Goal: Task Accomplishment & Management: Complete application form

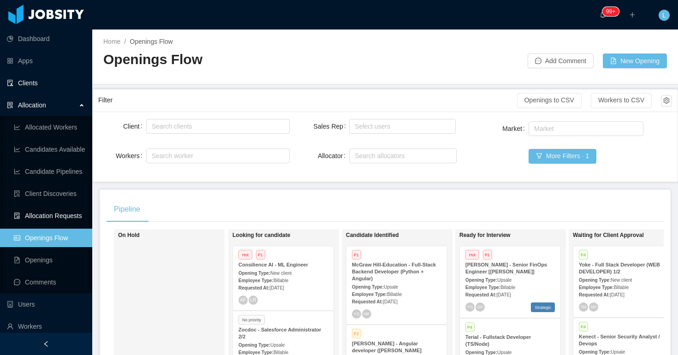
scroll to position [132, 0]
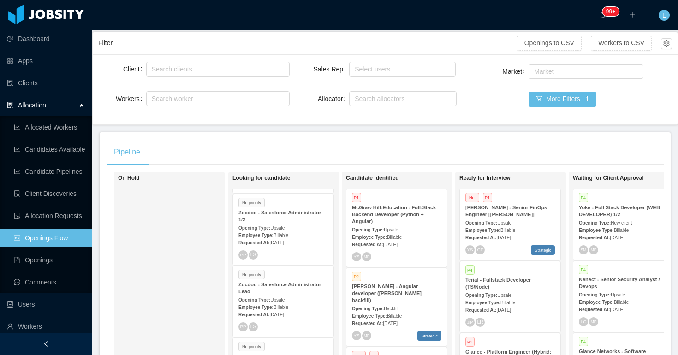
click at [42, 102] on span "Allocation" at bounding box center [32, 104] width 28 height 7
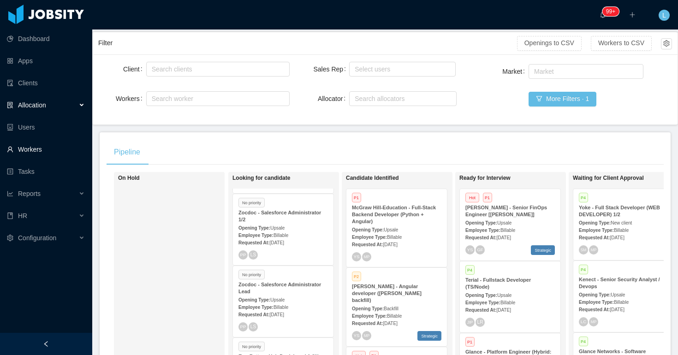
click at [43, 149] on link "Workers" at bounding box center [46, 149] width 78 height 18
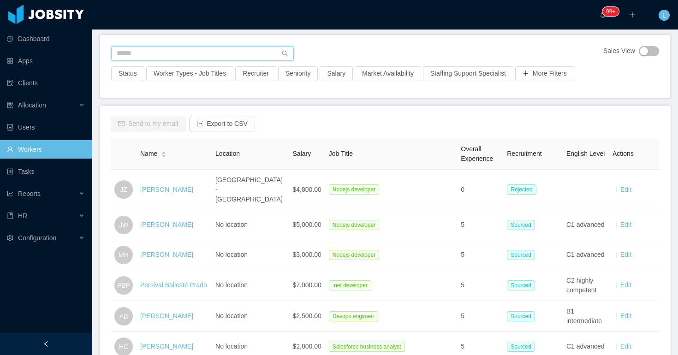
click at [201, 58] on input "text" at bounding box center [202, 53] width 183 height 15
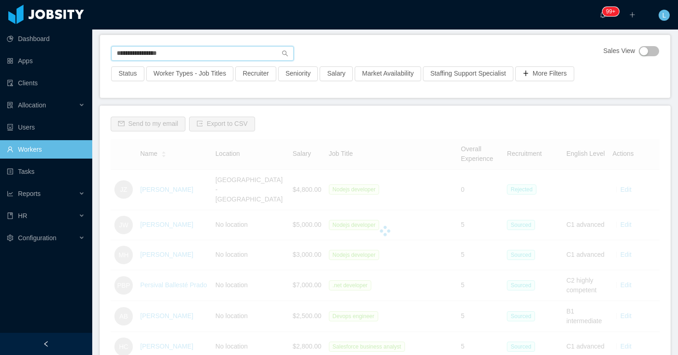
scroll to position [8, 0]
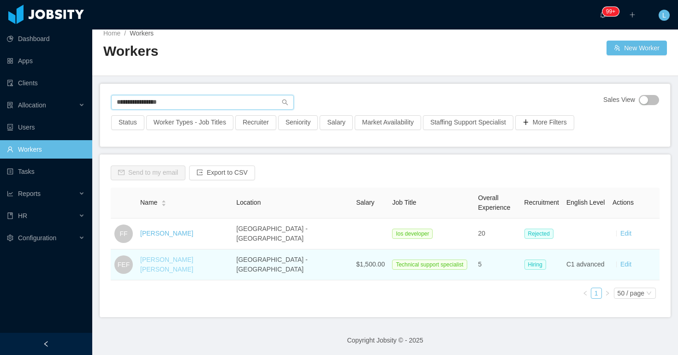
type input "**********"
click at [173, 262] on link "[PERSON_NAME] [PERSON_NAME]" at bounding box center [166, 264] width 53 height 17
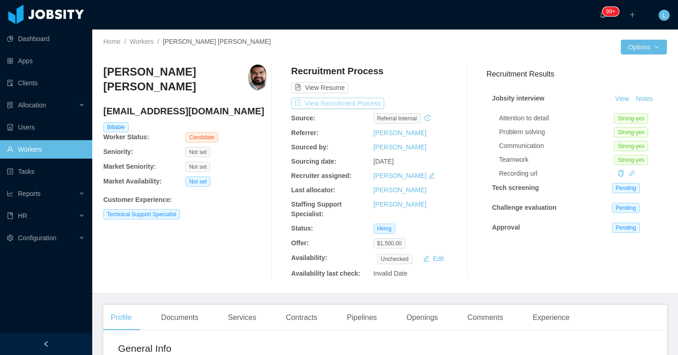
click at [359, 105] on button "View Recruitment Process" at bounding box center [337, 103] width 93 height 11
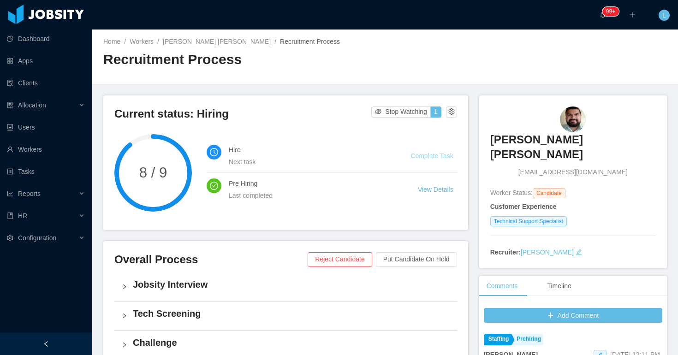
click at [433, 157] on link "Complete Task" at bounding box center [431, 155] width 42 height 7
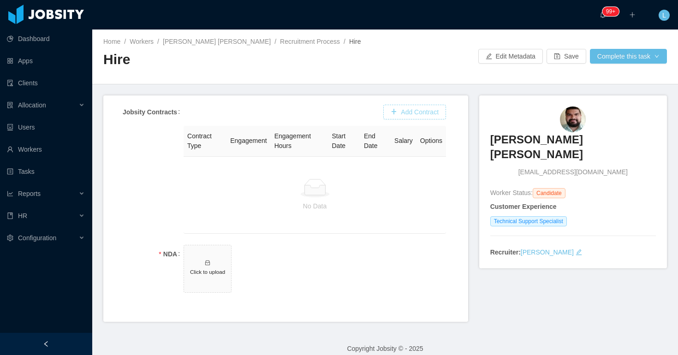
click at [404, 112] on button "Add Contract" at bounding box center [414, 112] width 63 height 15
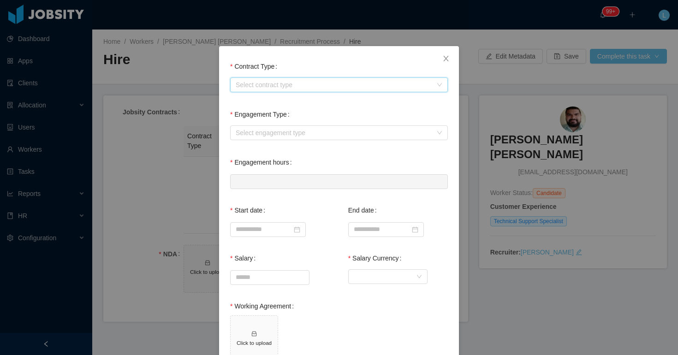
click at [321, 91] on div "Select contract type" at bounding box center [336, 85] width 201 height 14
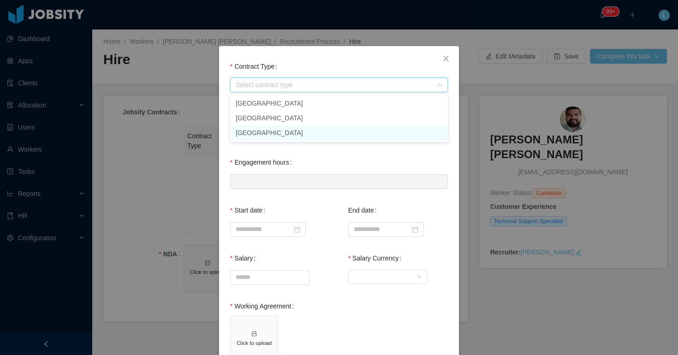
click at [299, 131] on li "[GEOGRAPHIC_DATA]" at bounding box center [339, 132] width 218 height 15
click at [295, 130] on div "Select engagement type" at bounding box center [334, 132] width 196 height 9
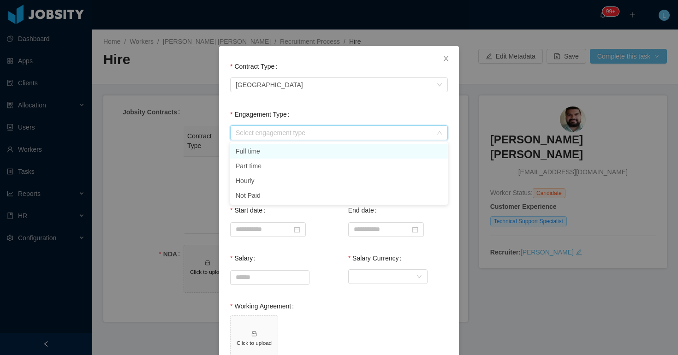
click at [293, 147] on li "Full time" at bounding box center [339, 151] width 218 height 15
type input "*"
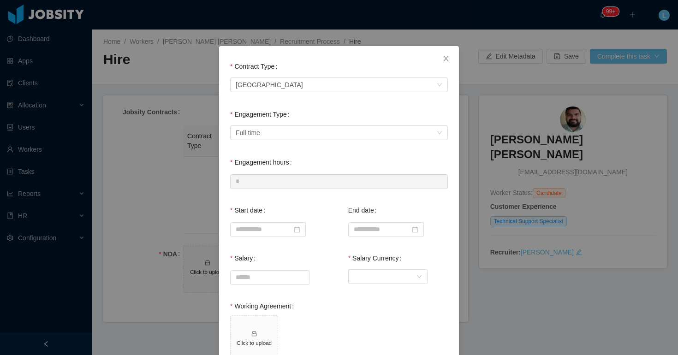
click at [299, 113] on div "Engagement Type Select engagement type Full time" at bounding box center [339, 123] width 218 height 37
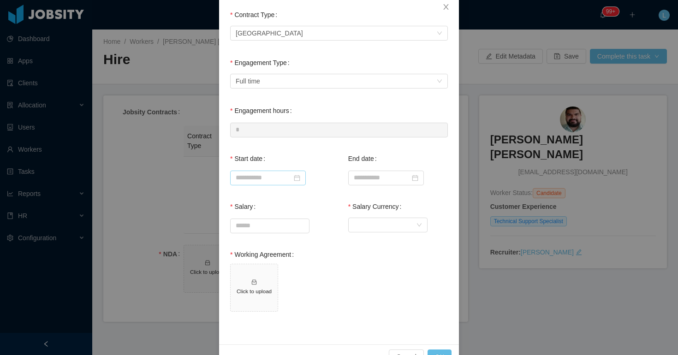
scroll to position [52, 0]
click at [279, 172] on input at bounding box center [268, 177] width 76 height 15
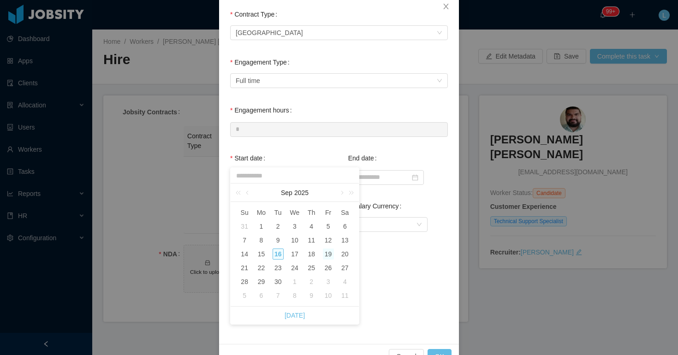
click at [329, 254] on div "19" at bounding box center [328, 254] width 11 height 11
type input "**********"
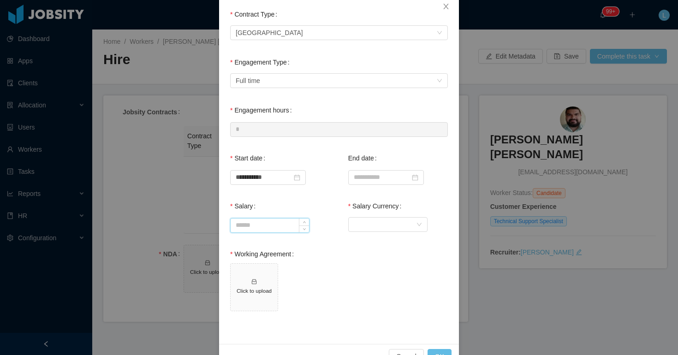
click at [285, 223] on input "Salary" at bounding box center [270, 226] width 78 height 14
type input "*******"
click at [379, 222] on div "Currency" at bounding box center [385, 225] width 62 height 14
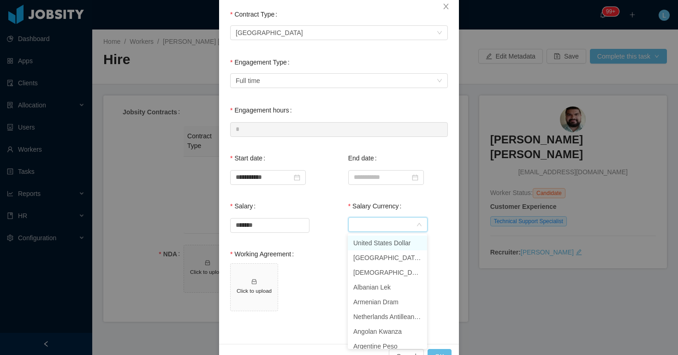
click at [373, 243] on li "United States Dollar" at bounding box center [387, 243] width 79 height 15
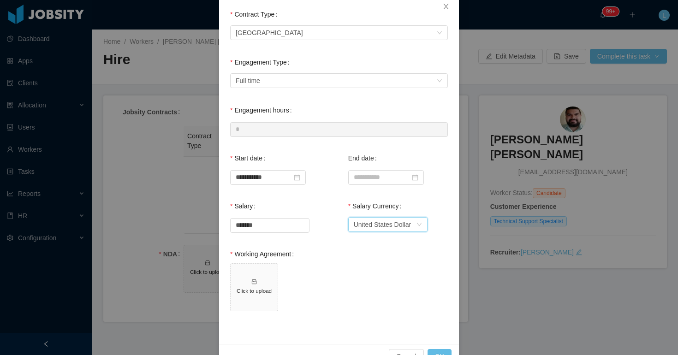
click at [335, 261] on div "Working Agreement Click to upload" at bounding box center [339, 283] width 218 height 77
click at [249, 281] on span "Click to upload" at bounding box center [254, 287] width 47 height 47
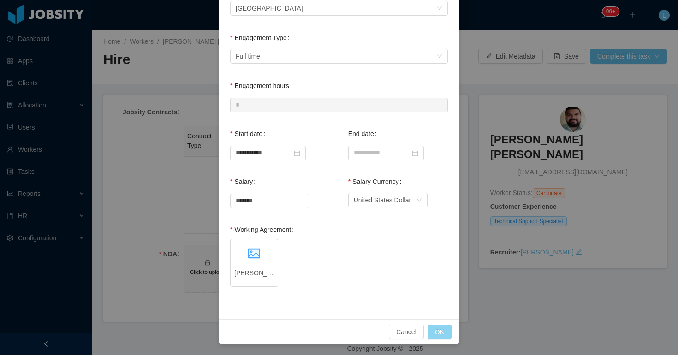
click at [443, 335] on button "OK" at bounding box center [439, 332] width 24 height 15
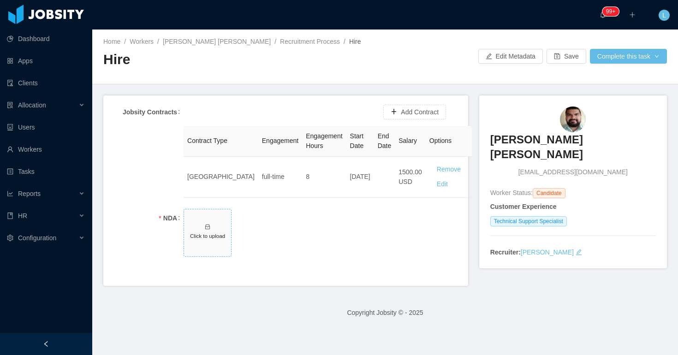
click at [202, 232] on h5 "Click to upload" at bounding box center [208, 236] width 40 height 8
click at [625, 59] on button "Complete this task" at bounding box center [628, 56] width 77 height 15
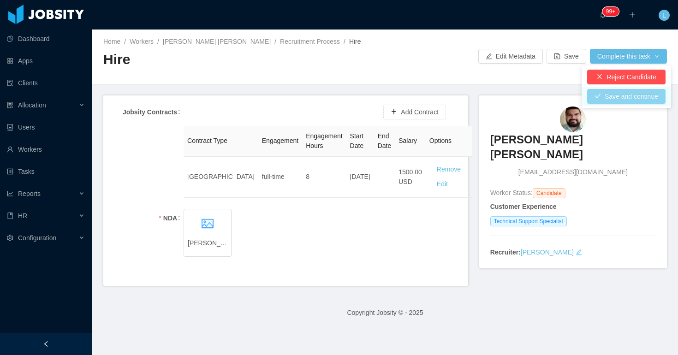
click at [600, 91] on button "Save and continue" at bounding box center [626, 96] width 78 height 15
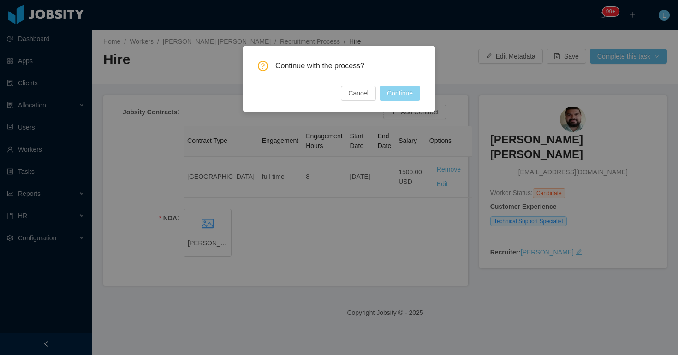
click at [408, 91] on button "Continue" at bounding box center [399, 93] width 41 height 15
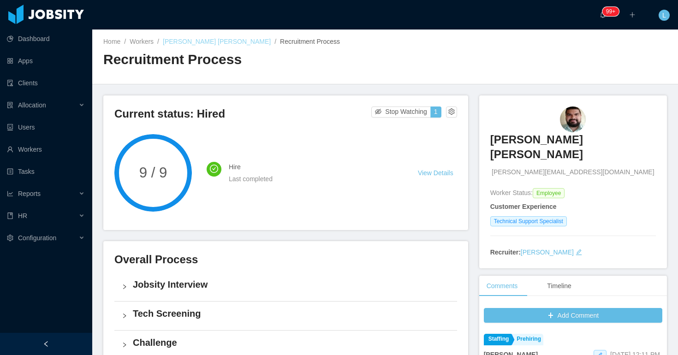
click at [224, 44] on link "[PERSON_NAME] [PERSON_NAME]" at bounding box center [217, 41] width 108 height 7
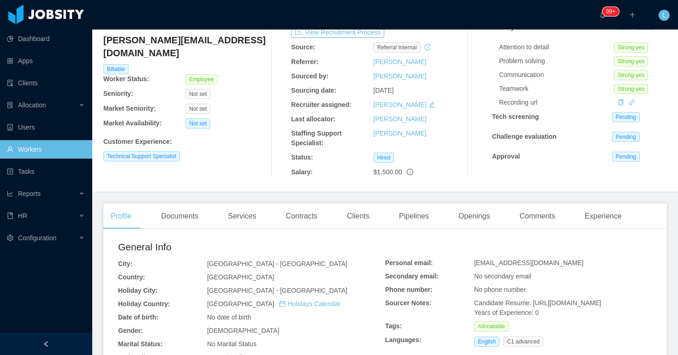
scroll to position [106, 0]
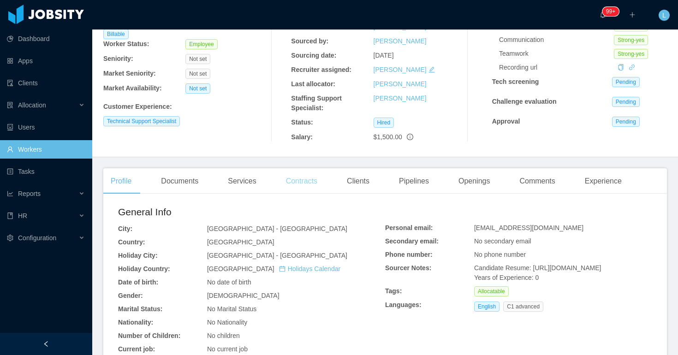
click at [291, 185] on div "Contracts" at bounding box center [302, 181] width 46 height 26
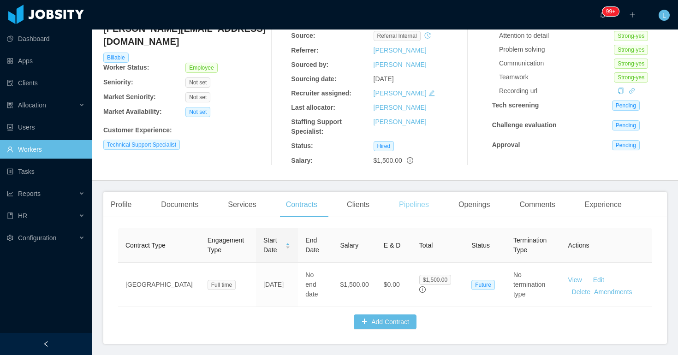
scroll to position [106, 0]
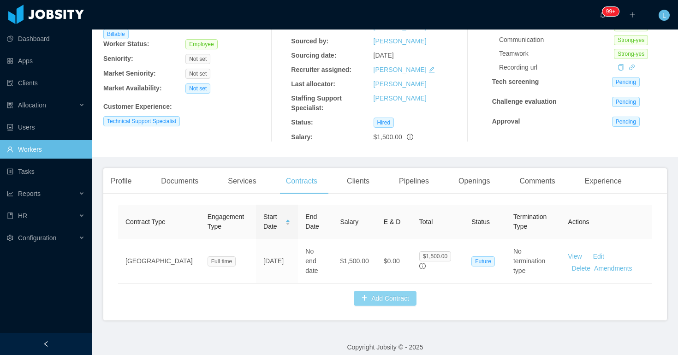
click at [376, 294] on button "Add Contract" at bounding box center [385, 298] width 63 height 15
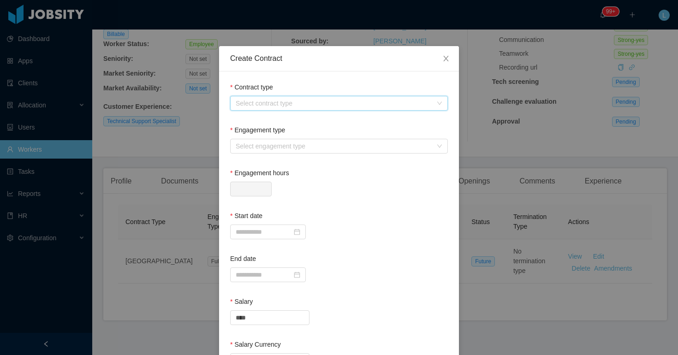
click at [290, 98] on div "Select contract type" at bounding box center [336, 103] width 201 height 14
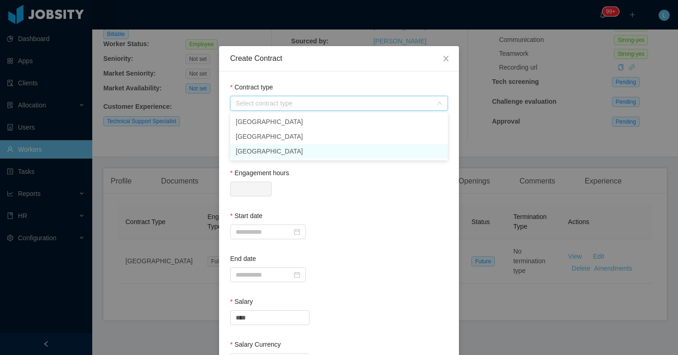
click at [279, 149] on li "[GEOGRAPHIC_DATA]" at bounding box center [339, 151] width 218 height 15
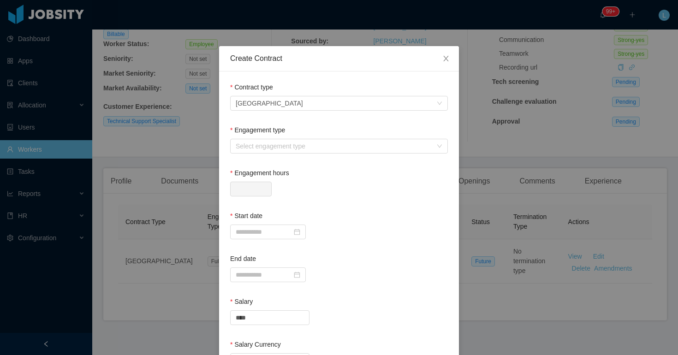
click at [273, 137] on div "Engagement type" at bounding box center [339, 131] width 218 height 13
click at [273, 142] on div "Select engagement type" at bounding box center [334, 146] width 196 height 9
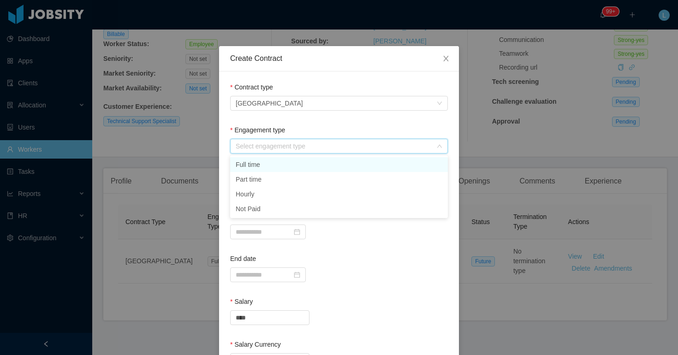
click at [269, 165] on li "Full time" at bounding box center [339, 164] width 218 height 15
type input "*"
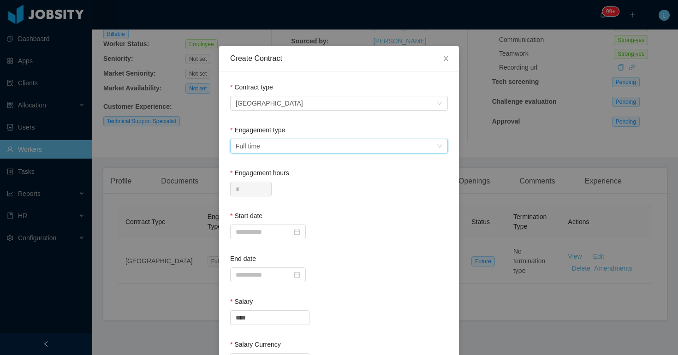
click at [294, 125] on div "Engagement type" at bounding box center [339, 131] width 218 height 13
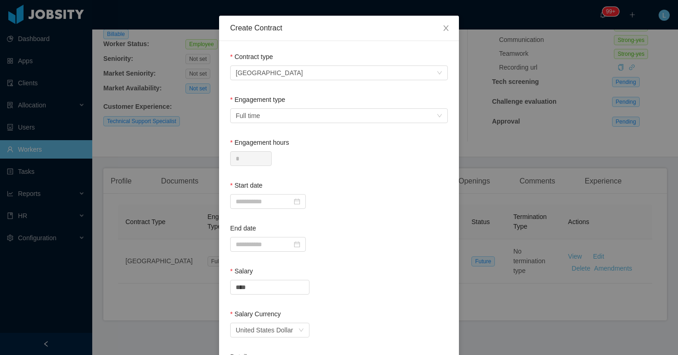
scroll to position [74, 0]
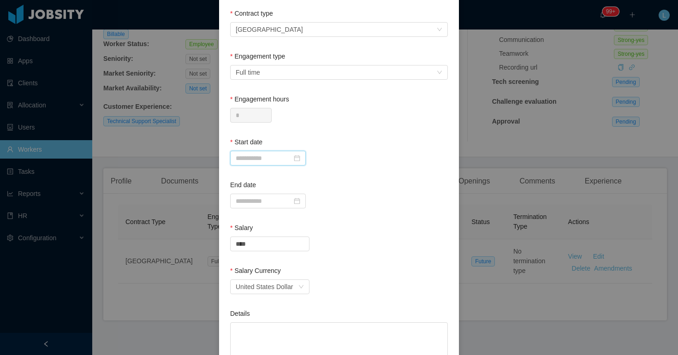
click at [260, 158] on input at bounding box center [268, 158] width 76 height 15
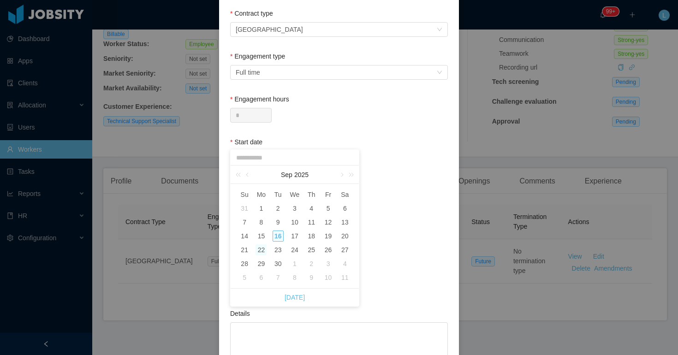
click at [260, 248] on div "22" at bounding box center [260, 249] width 11 height 11
type input "**********"
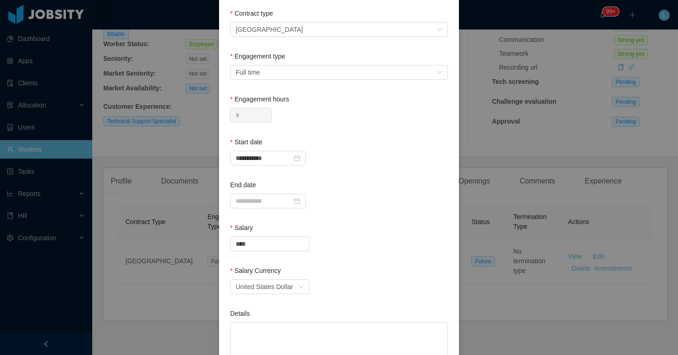
click at [350, 196] on div at bounding box center [339, 201] width 218 height 15
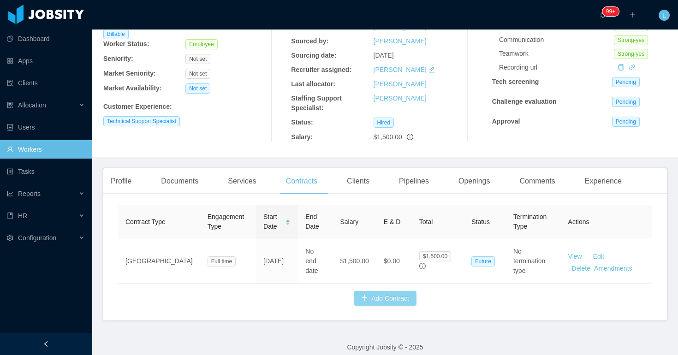
scroll to position [0, 0]
click at [373, 179] on div "Clients" at bounding box center [357, 181] width 37 height 26
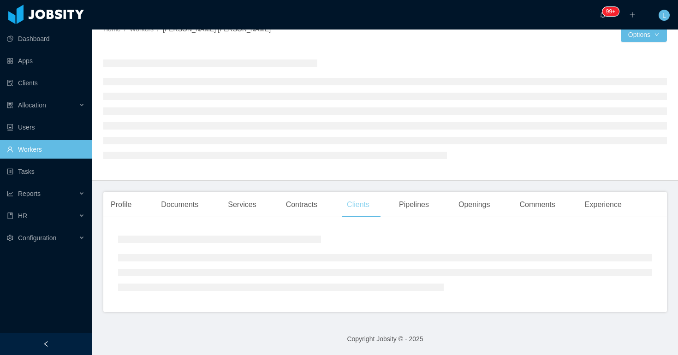
scroll to position [81, 0]
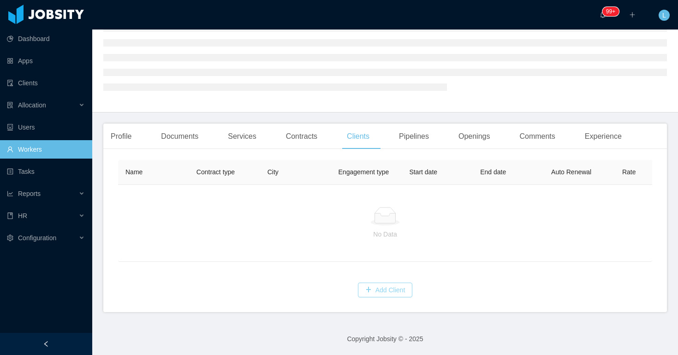
click at [385, 288] on button "Add Client" at bounding box center [385, 290] width 55 height 15
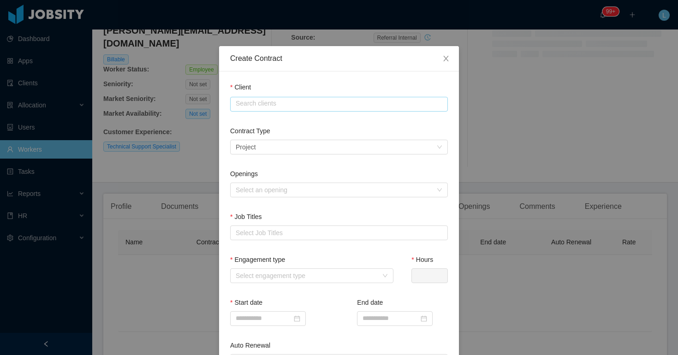
click at [315, 100] on input "text" at bounding box center [339, 104] width 218 height 15
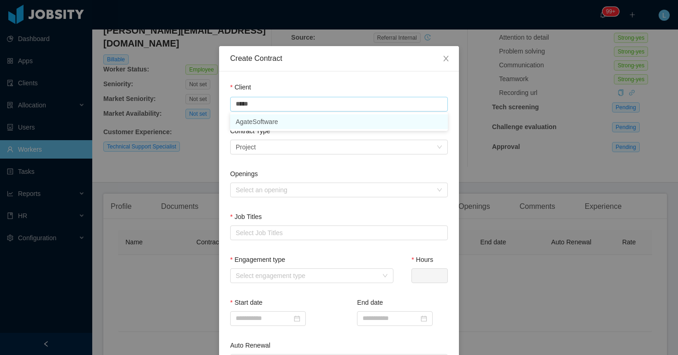
click at [267, 126] on li "AgateSoftware" at bounding box center [339, 121] width 218 height 15
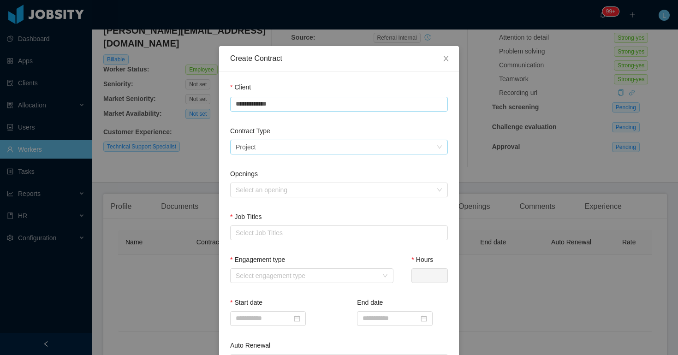
type input "**********"
click at [269, 151] on div "Select a contract type Project" at bounding box center [336, 147] width 201 height 14
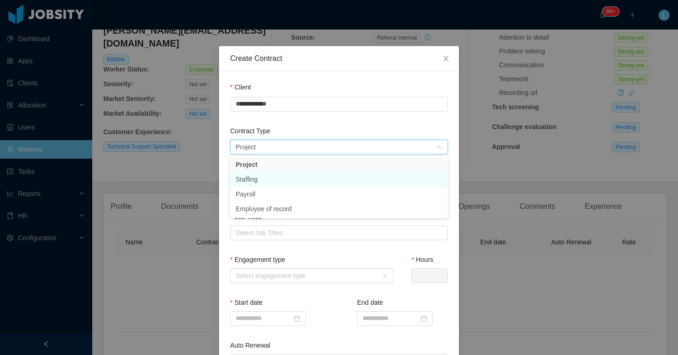
click at [266, 180] on li "Staffing" at bounding box center [339, 179] width 218 height 15
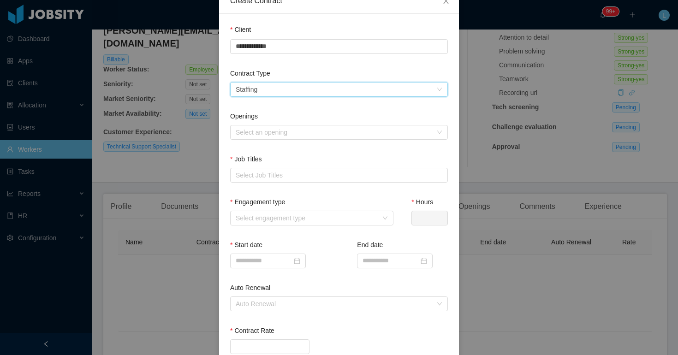
scroll to position [67, 0]
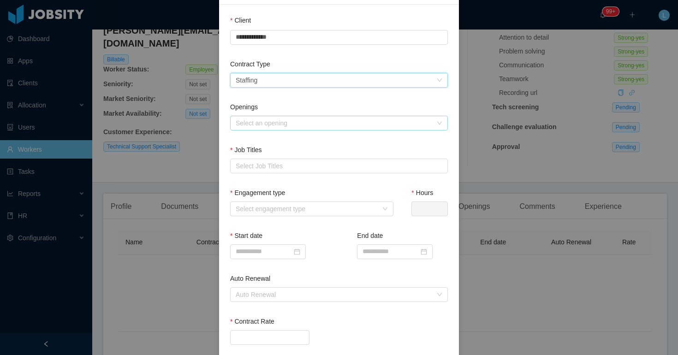
click at [282, 125] on div "Select an opening" at bounding box center [334, 123] width 196 height 9
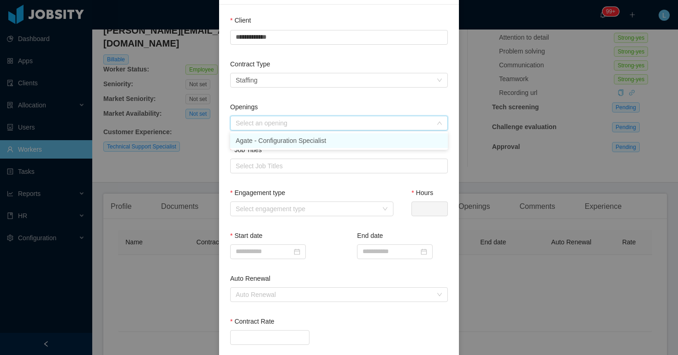
click at [281, 137] on li "Agate - Configuration Specialist" at bounding box center [339, 140] width 218 height 15
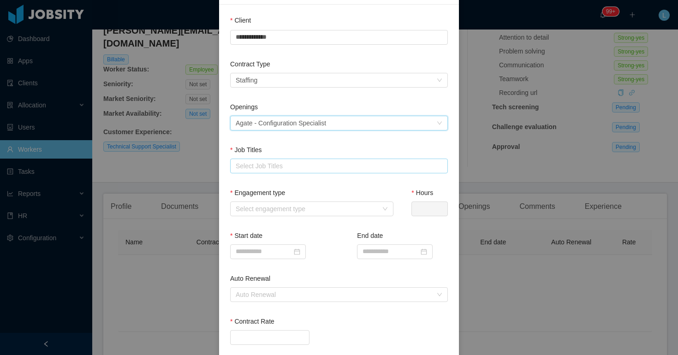
click at [279, 166] on div "Select Job Titles" at bounding box center [337, 165] width 202 height 9
type input "*******"
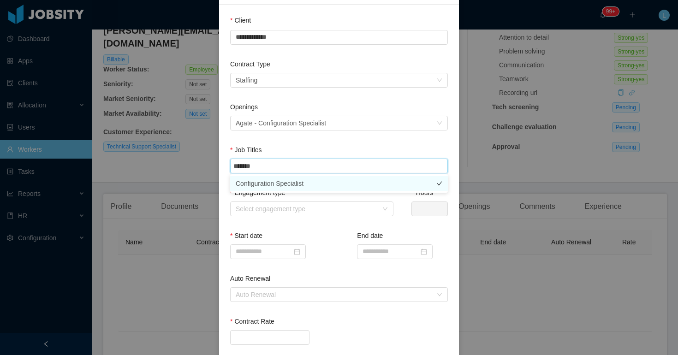
click at [279, 181] on li "Configuration Specialist" at bounding box center [339, 183] width 218 height 15
click at [282, 224] on div "Engagement type Select engagement type" at bounding box center [311, 209] width 163 height 43
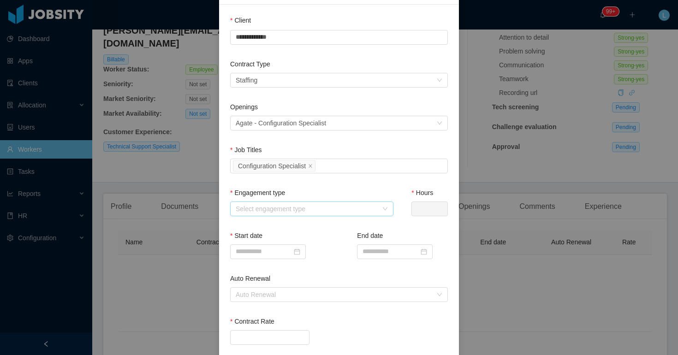
click at [285, 213] on div "Select engagement type" at bounding box center [307, 208] width 142 height 9
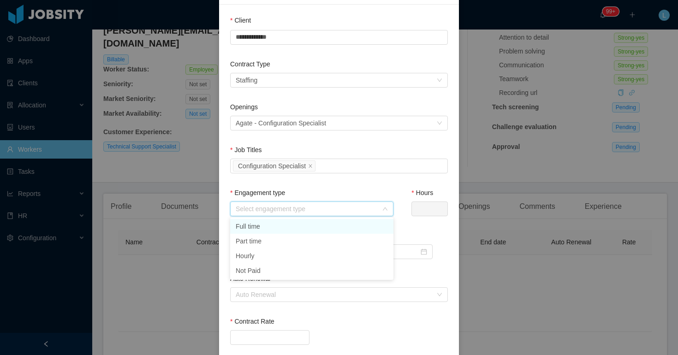
click at [285, 225] on li "Full time" at bounding box center [311, 226] width 163 height 15
type input "*"
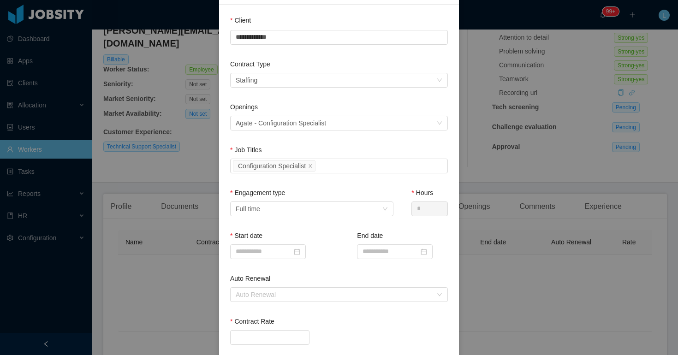
click at [339, 229] on div "Engagement type Select engagement type Full time" at bounding box center [311, 209] width 163 height 43
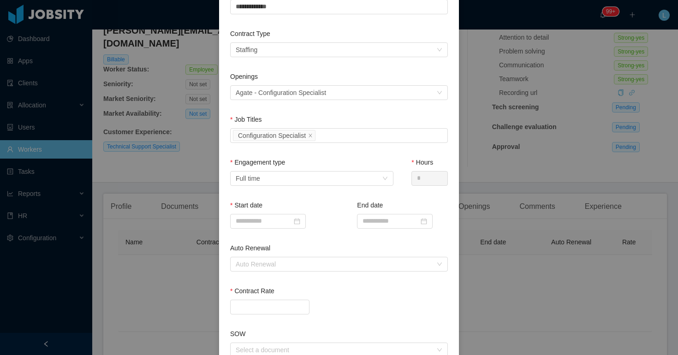
scroll to position [120, 0]
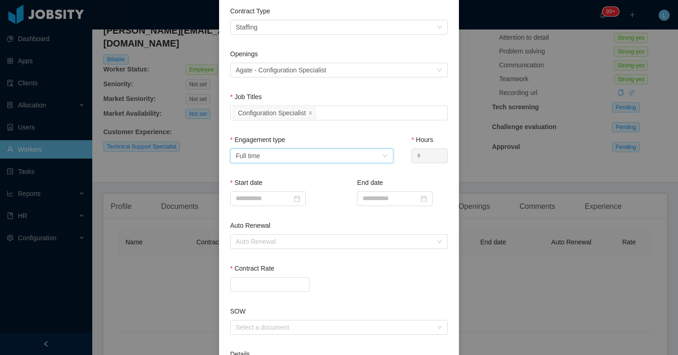
click at [314, 152] on div "Select engagement type Full time" at bounding box center [309, 156] width 146 height 14
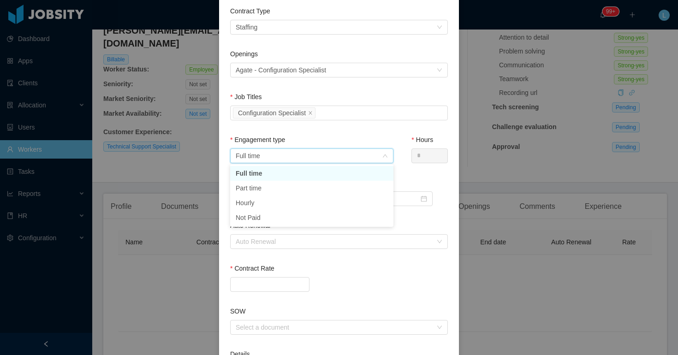
click at [314, 152] on div "Select engagement type Full time" at bounding box center [309, 156] width 146 height 14
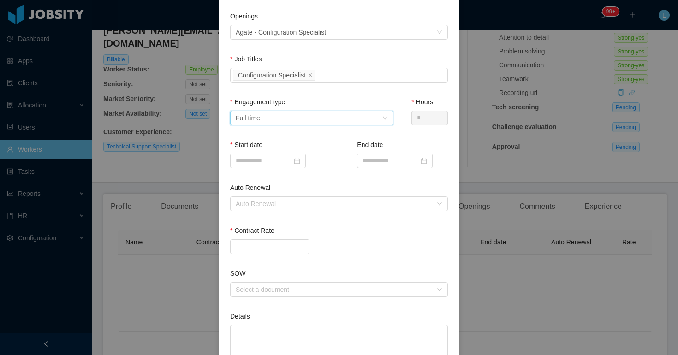
scroll to position [161, 0]
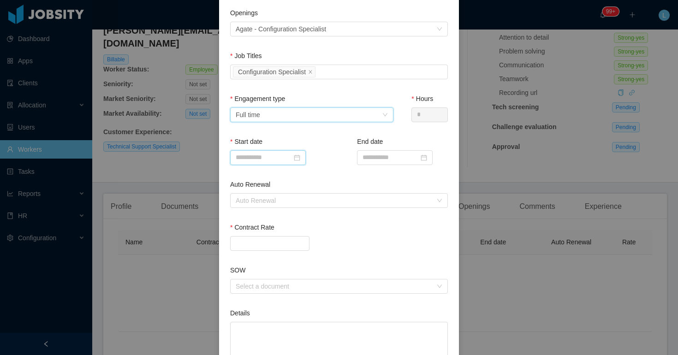
click at [264, 160] on input at bounding box center [268, 157] width 76 height 15
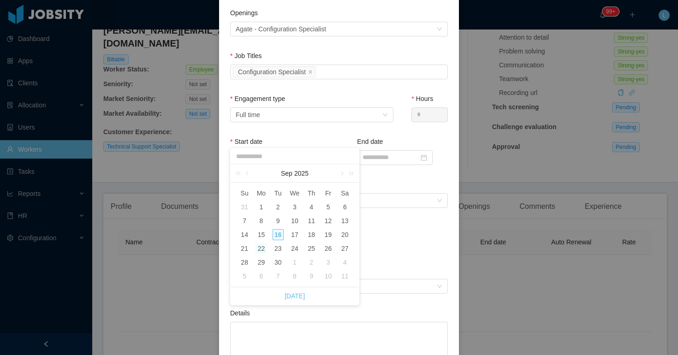
click at [262, 245] on div "22" at bounding box center [260, 248] width 11 height 11
type input "**********"
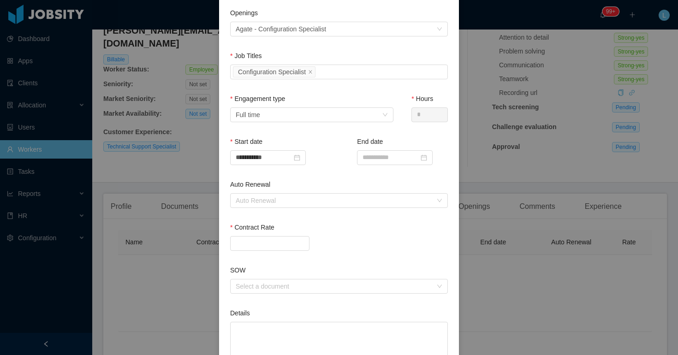
click at [302, 181] on div "Auto Renewal" at bounding box center [339, 186] width 218 height 13
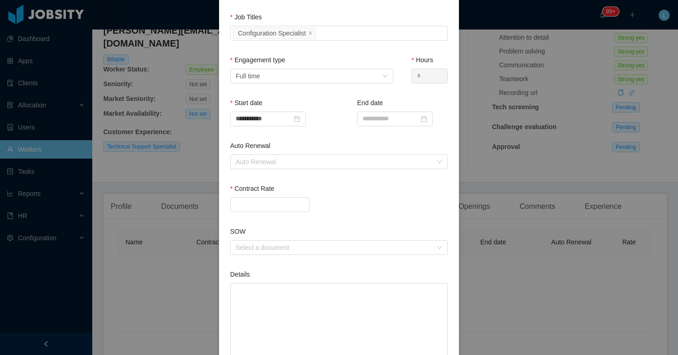
scroll to position [208, 0]
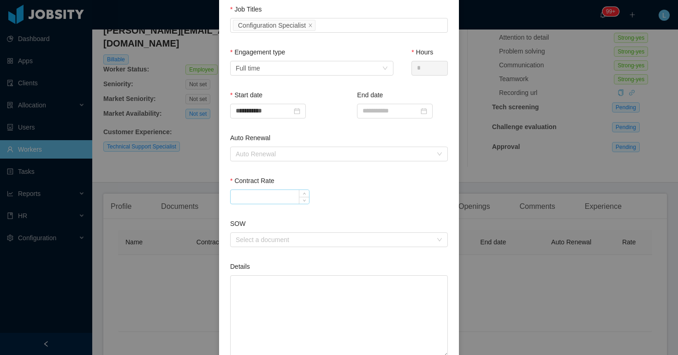
click at [264, 192] on input "Contract Rate" at bounding box center [270, 197] width 78 height 14
type input "*******"
click at [341, 216] on div "Contract Rate *******" at bounding box center [339, 197] width 218 height 43
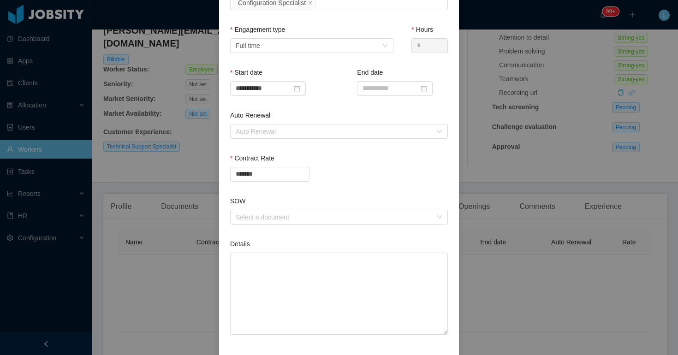
scroll to position [272, 0]
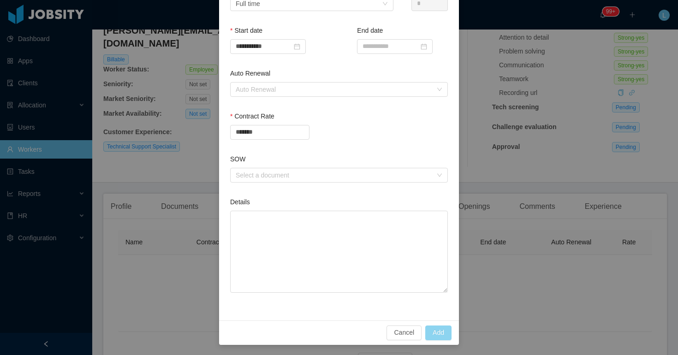
click at [442, 332] on button "Add" at bounding box center [438, 333] width 26 height 15
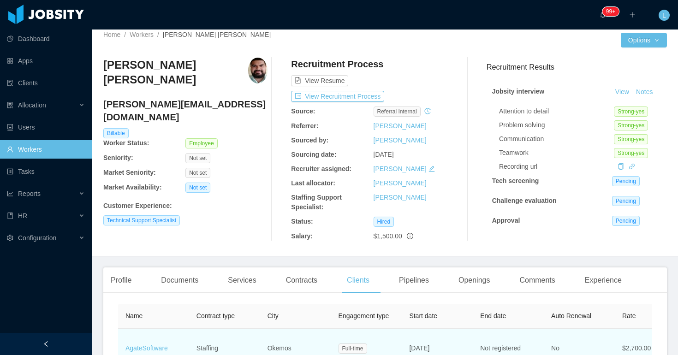
scroll to position [0, 0]
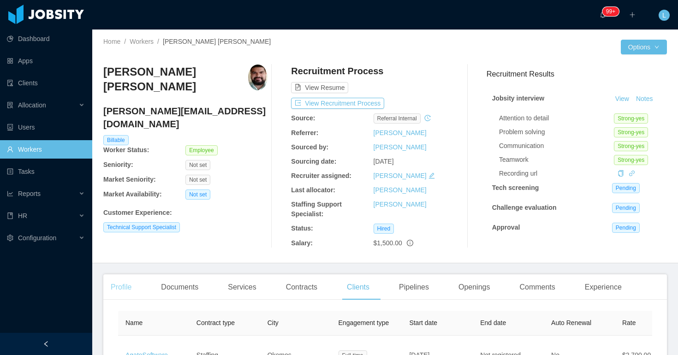
click at [125, 287] on div "Profile" at bounding box center [121, 287] width 36 height 26
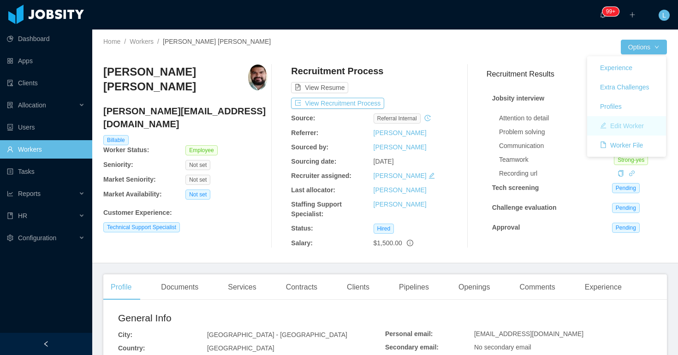
click at [620, 122] on button "Edit Worker" at bounding box center [622, 126] width 59 height 15
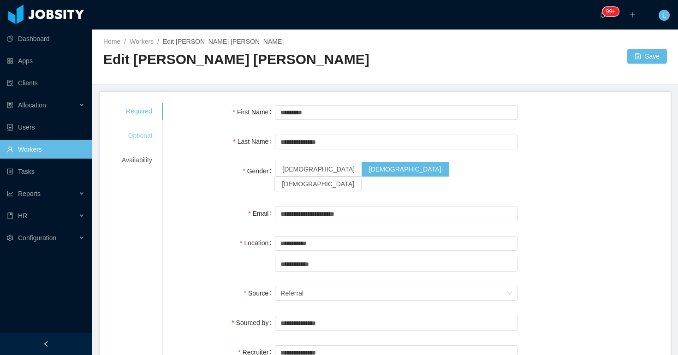
click at [136, 133] on div "Optional" at bounding box center [137, 135] width 53 height 17
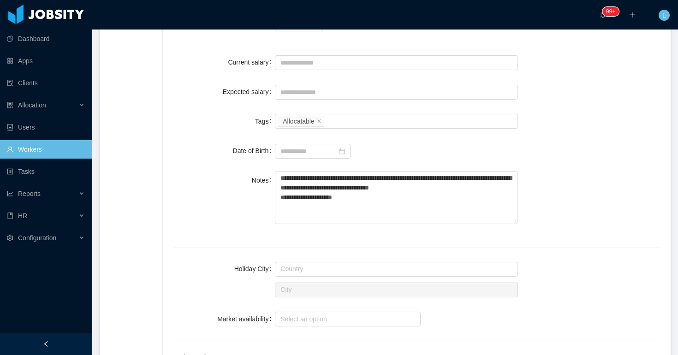
scroll to position [387, 0]
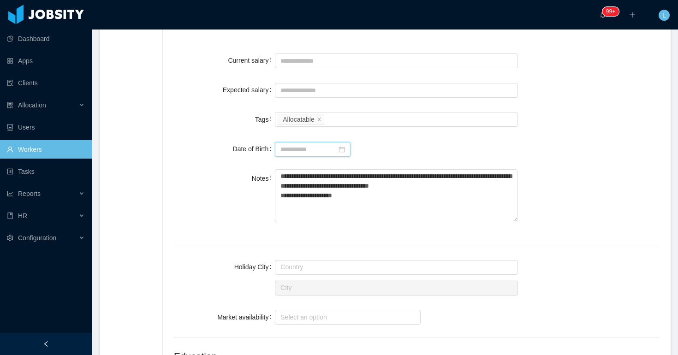
click at [304, 148] on input at bounding box center [313, 149] width 76 height 15
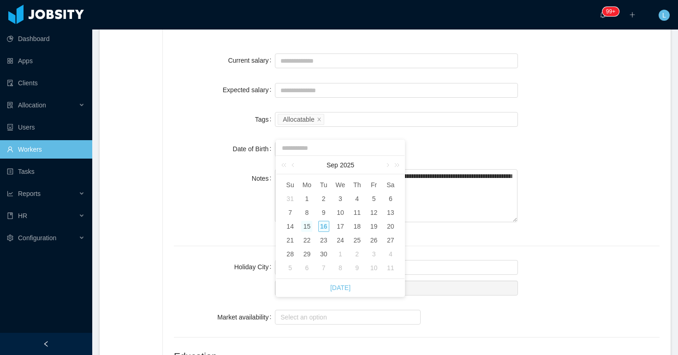
click at [304, 224] on div "15" at bounding box center [306, 226] width 11 height 11
type input "**********"
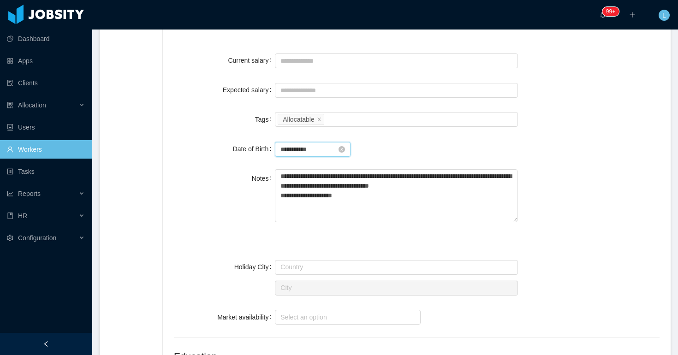
click at [288, 150] on input "**********" at bounding box center [313, 149] width 76 height 15
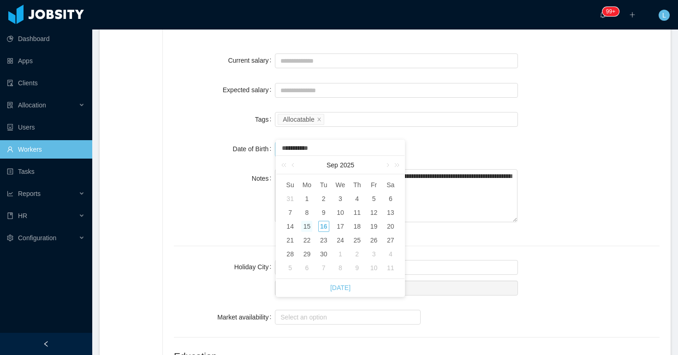
click at [288, 150] on input "**********" at bounding box center [340, 148] width 119 height 10
type input "**********"
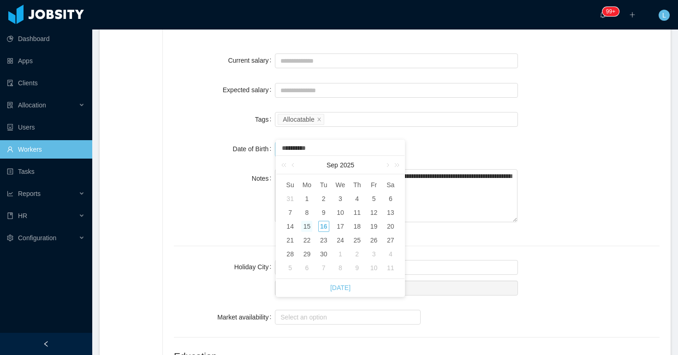
type input "**********"
click at [300, 149] on input "**********" at bounding box center [340, 148] width 119 height 10
type input "**********"
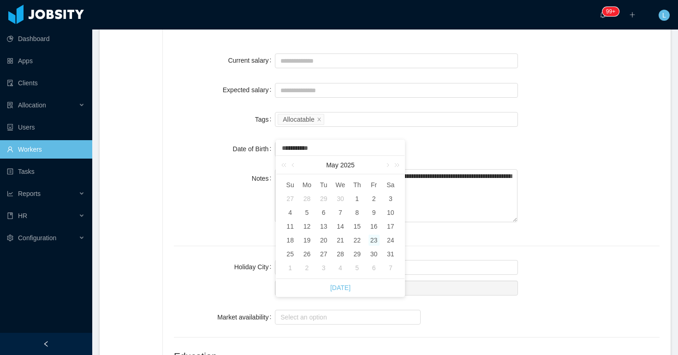
click at [307, 148] on input "**********" at bounding box center [340, 148] width 119 height 10
type input "**********"
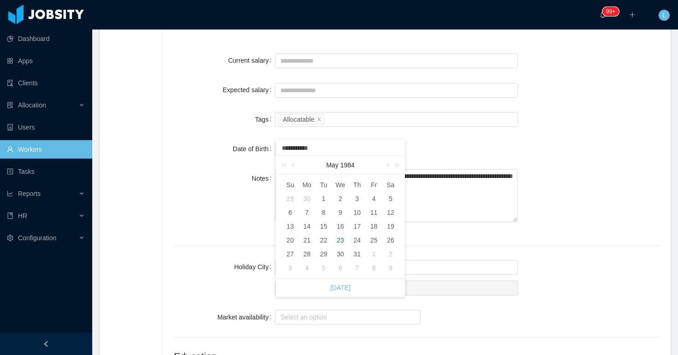
click at [545, 253] on div at bounding box center [417, 246] width 486 height 23
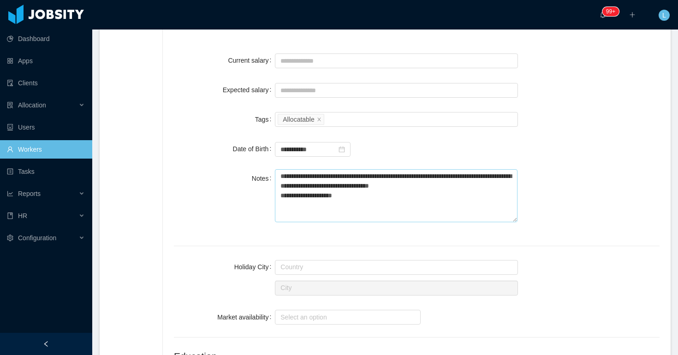
scroll to position [0, 0]
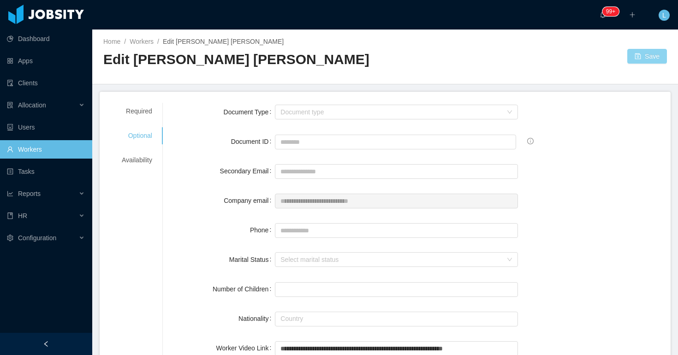
click at [627, 56] on button "Save" at bounding box center [647, 56] width 40 height 15
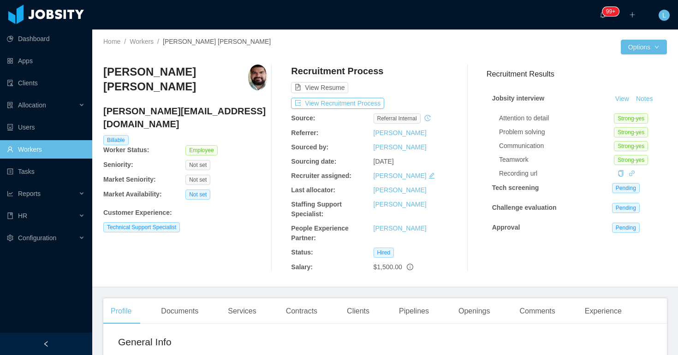
click at [185, 105] on h4 "[PERSON_NAME][EMAIL_ADDRESS][DOMAIN_NAME]" at bounding box center [185, 118] width 164 height 26
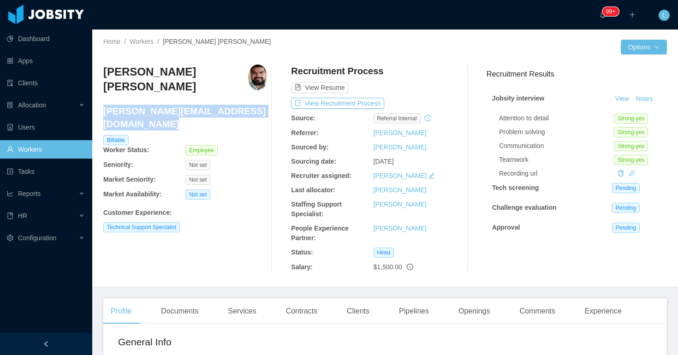
click at [185, 105] on h4 "[PERSON_NAME][EMAIL_ADDRESS][DOMAIN_NAME]" at bounding box center [185, 118] width 164 height 26
copy h4 "[PERSON_NAME][EMAIL_ADDRESS][DOMAIN_NAME]"
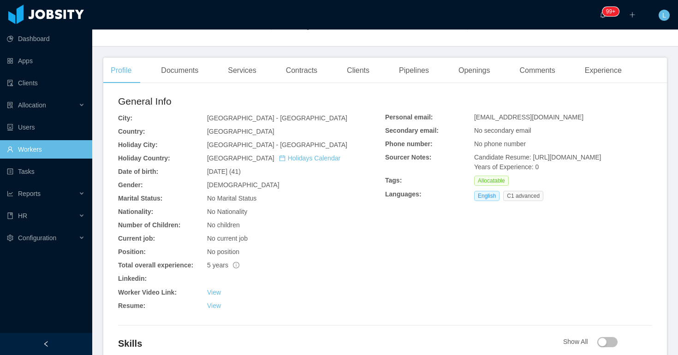
scroll to position [245, 0]
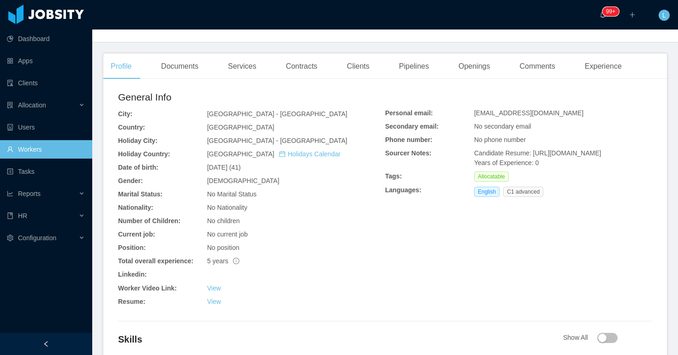
click at [508, 112] on span "[EMAIL_ADDRESS][DOMAIN_NAME]" at bounding box center [528, 112] width 109 height 7
copy span "[EMAIL_ADDRESS][DOMAIN_NAME]"
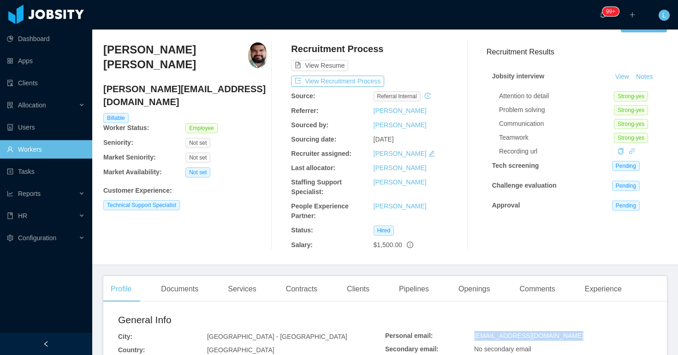
scroll to position [0, 0]
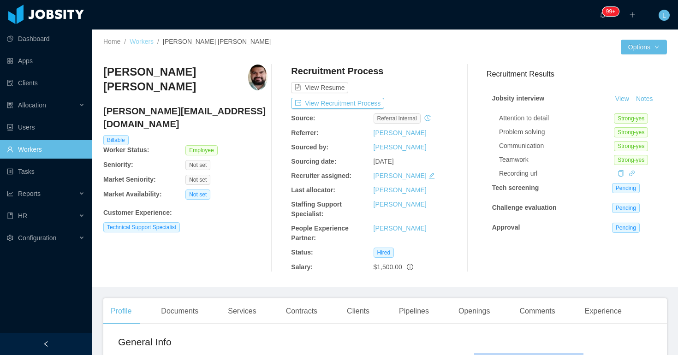
click at [145, 39] on link "Workers" at bounding box center [142, 41] width 24 height 7
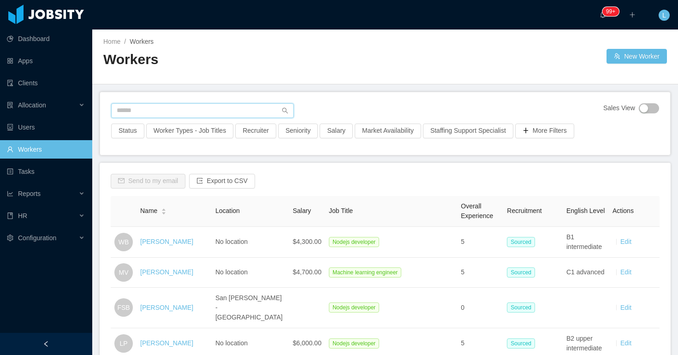
click at [188, 104] on input "text" at bounding box center [202, 110] width 183 height 15
paste input "**********"
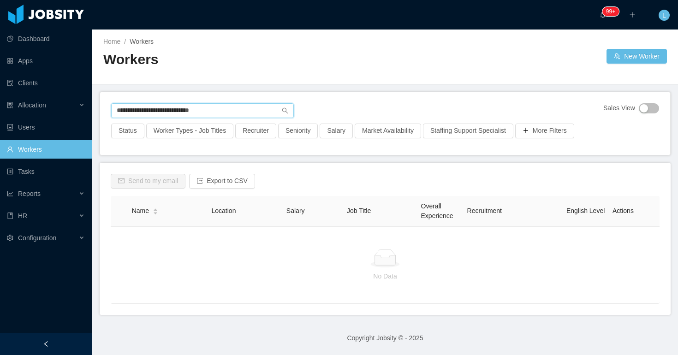
type input "**********"
